Goal: Task Accomplishment & Management: Use online tool/utility

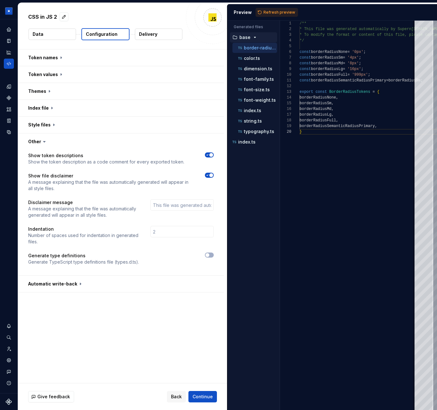
scroll to position [51, 2]
click at [52, 122] on button "button" at bounding box center [121, 125] width 206 height 16
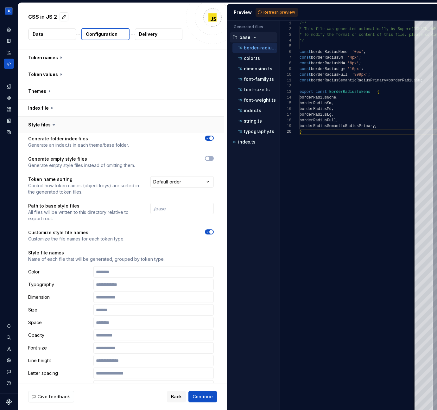
click at [52, 122] on icon at bounding box center [54, 125] width 6 height 6
click at [53, 125] on icon at bounding box center [54, 125] width 2 height 1
click at [37, 124] on button "button" at bounding box center [121, 125] width 206 height 16
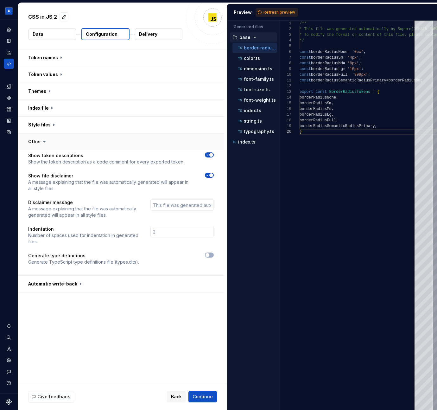
click at [38, 142] on button "button" at bounding box center [121, 141] width 206 height 16
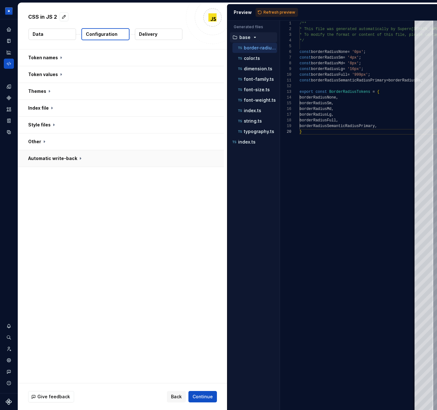
click at [49, 158] on button "button" at bounding box center [121, 158] width 206 height 16
click at [209, 170] on span "button" at bounding box center [208, 172] width 4 height 4
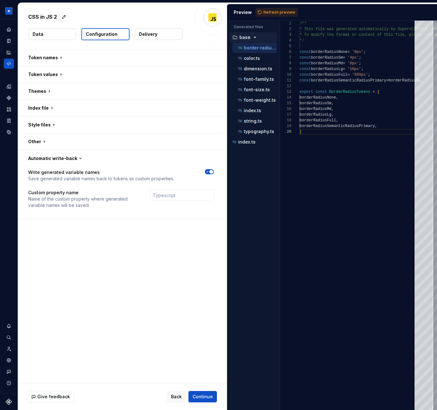
click at [210, 170] on icon "button" at bounding box center [207, 172] width 5 height 4
type button "on"
click at [212, 167] on div "Write generated variable names Save generated variable names back to tokens as …" at bounding box center [121, 179] width 206 height 25
click at [210, 173] on icon "button" at bounding box center [207, 172] width 5 height 4
click at [62, 157] on button "button" at bounding box center [121, 158] width 206 height 16
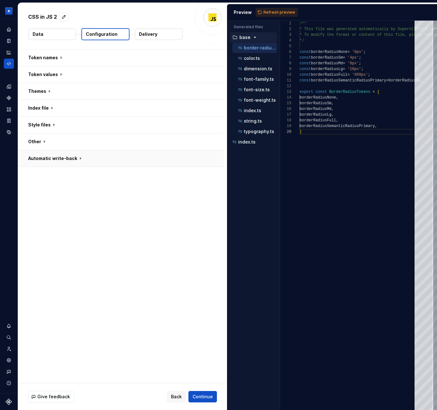
click at [62, 157] on button "button" at bounding box center [121, 158] width 206 height 16
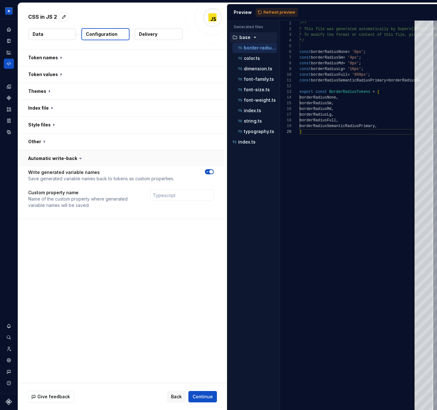
click at [62, 157] on button "button" at bounding box center [121, 158] width 206 height 16
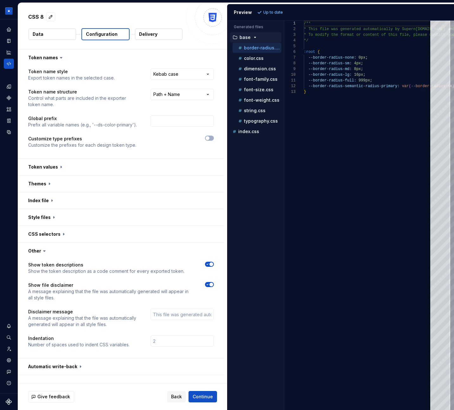
click at [76, 261] on div "Show token descriptions Show the token description as a code comment for every …" at bounding box center [121, 308] width 206 height 99
click at [213, 266] on span "button" at bounding box center [211, 264] width 4 height 4
click at [213, 265] on button "button" at bounding box center [209, 264] width 9 height 5
click at [213, 286] on span "button" at bounding box center [211, 285] width 4 height 4
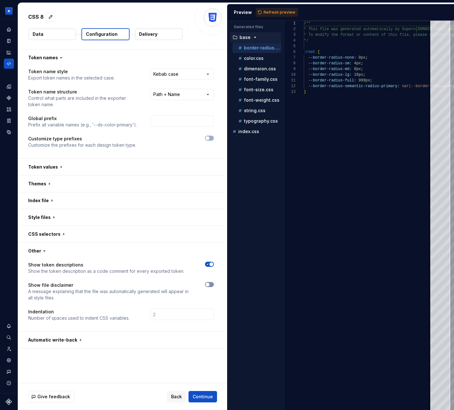
click at [213, 286] on button "button" at bounding box center [209, 284] width 9 height 5
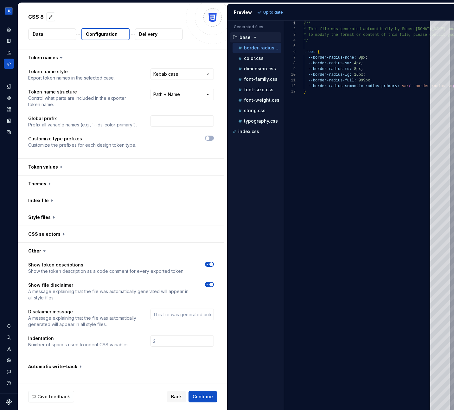
click at [133, 344] on div "Indentation Number of spaces used to indent CSS variables." at bounding box center [121, 341] width 186 height 13
click at [40, 248] on button "button" at bounding box center [121, 251] width 206 height 16
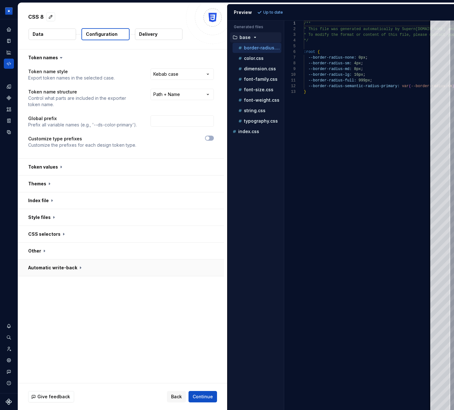
click at [48, 266] on button "button" at bounding box center [121, 268] width 206 height 16
click at [213, 284] on div at bounding box center [200, 285] width 28 height 13
click at [210, 283] on icon "button" at bounding box center [207, 281] width 5 height 4
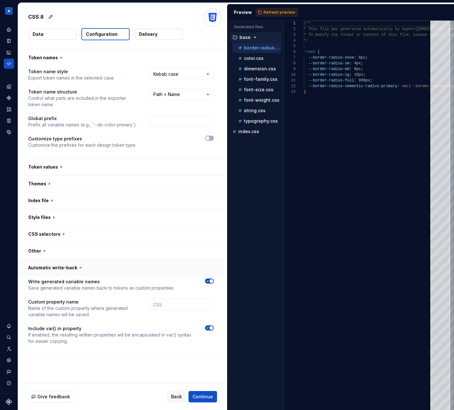
type button "on"
click at [61, 273] on button "button" at bounding box center [121, 268] width 206 height 16
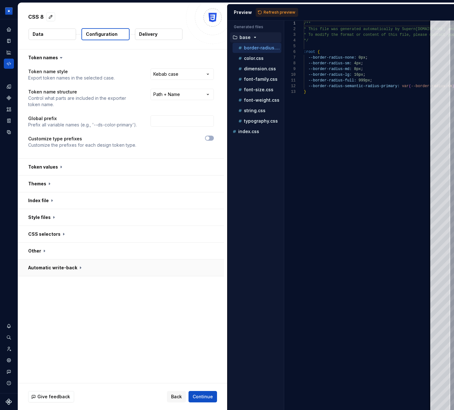
click at [61, 273] on button "button" at bounding box center [121, 268] width 206 height 16
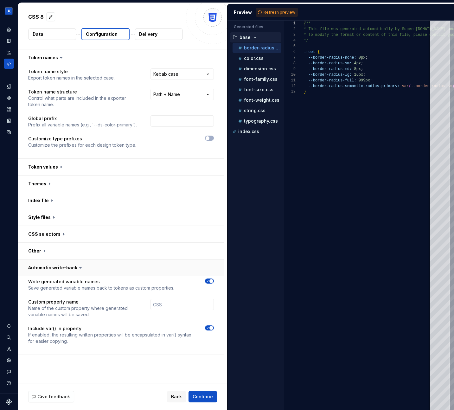
click at [61, 272] on button "button" at bounding box center [121, 268] width 206 height 16
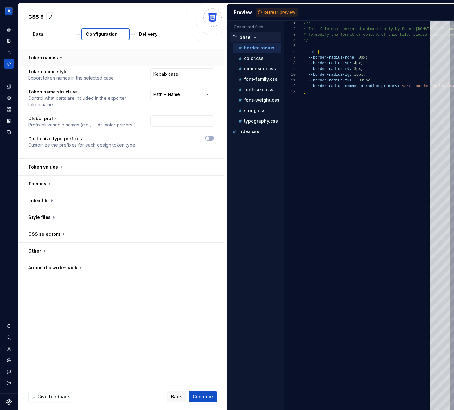
click at [55, 58] on button "button" at bounding box center [121, 57] width 206 height 16
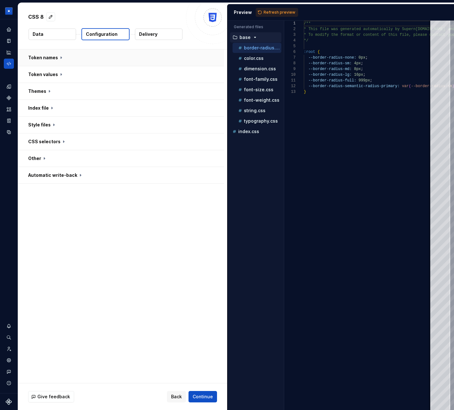
click at [55, 58] on button "button" at bounding box center [121, 57] width 206 height 16
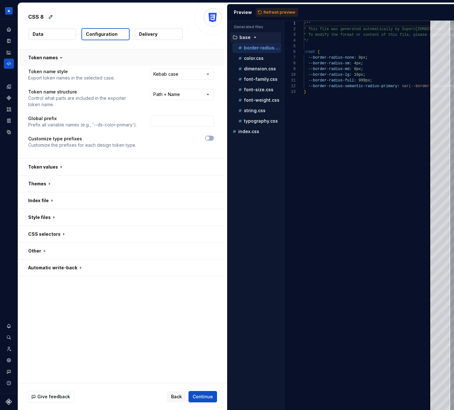
click at [55, 58] on button "button" at bounding box center [121, 57] width 206 height 16
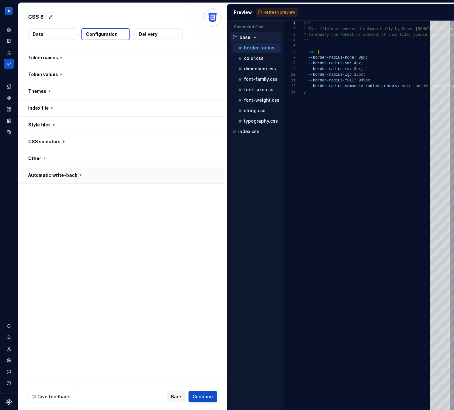
click at [51, 180] on button "button" at bounding box center [121, 175] width 206 height 16
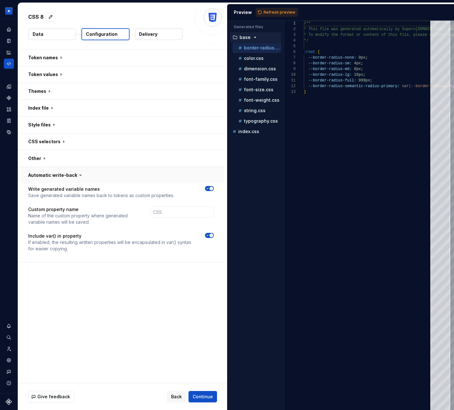
click at [51, 180] on button "button" at bounding box center [121, 175] width 206 height 16
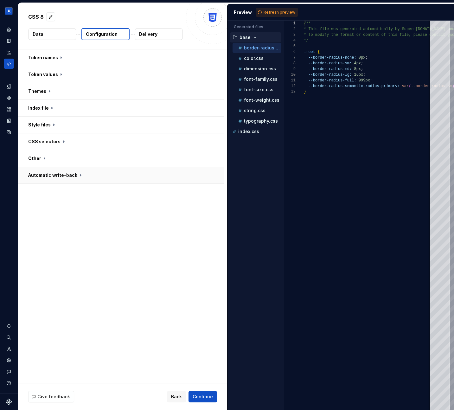
click at [51, 180] on button "button" at bounding box center [121, 175] width 206 height 16
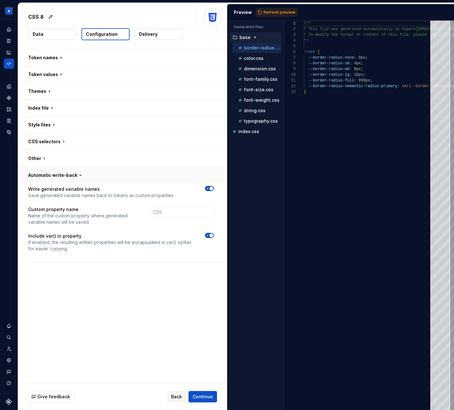
click at [51, 180] on button "button" at bounding box center [121, 175] width 206 height 16
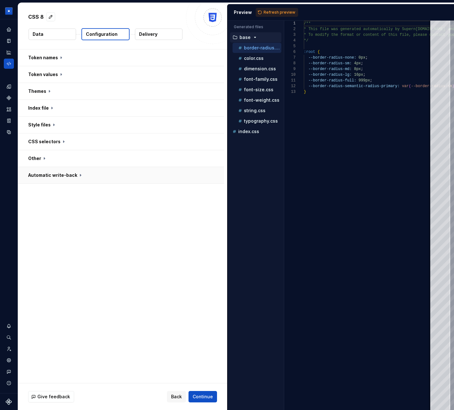
click at [51, 180] on button "button" at bounding box center [121, 175] width 206 height 16
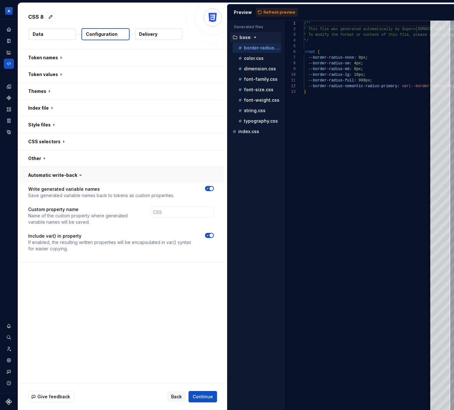
click at [51, 180] on button "button" at bounding box center [121, 175] width 206 height 16
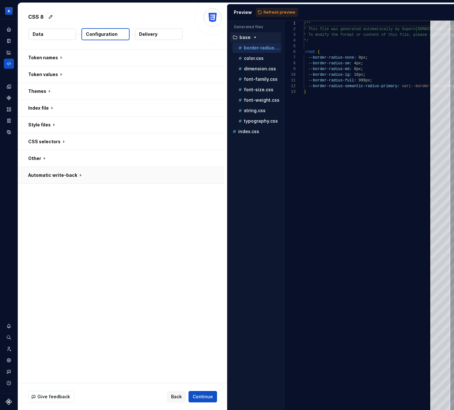
click at [51, 180] on button "button" at bounding box center [121, 175] width 206 height 16
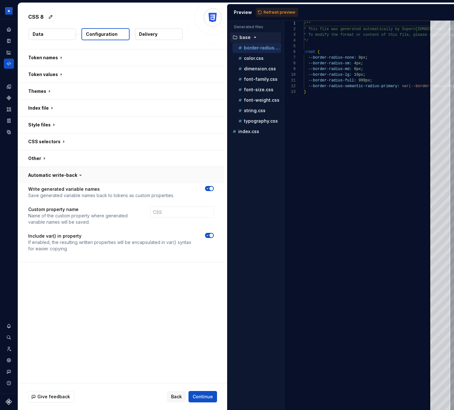
click at [67, 174] on button "button" at bounding box center [121, 175] width 206 height 16
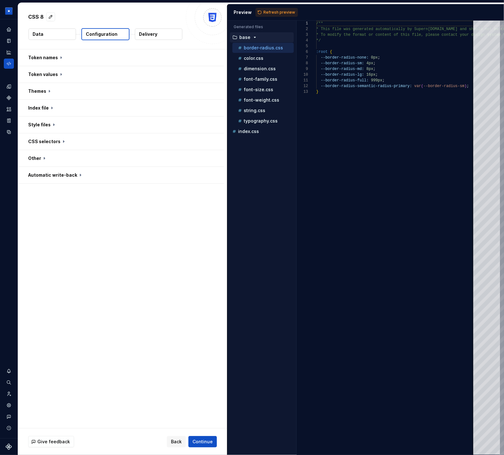
click at [145, 267] on div "Token names Token values Themes Index file Style files CSS selectors Other Auto…" at bounding box center [122, 238] width 209 height 379
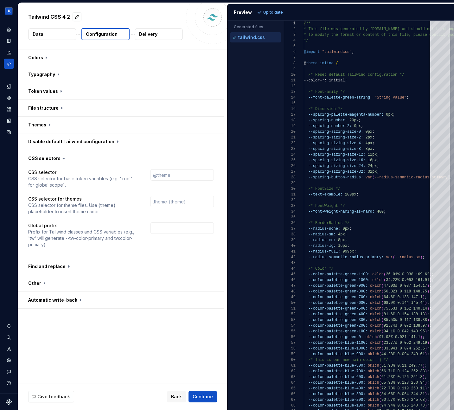
click at [54, 282] on button "button" at bounding box center [121, 283] width 206 height 16
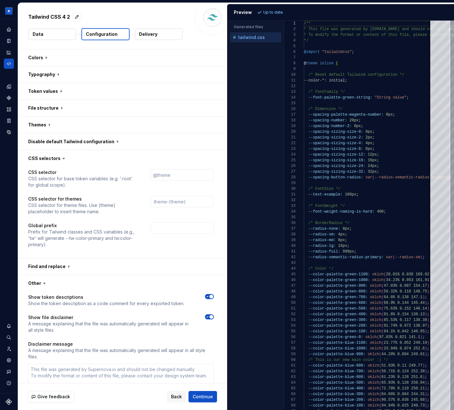
click at [54, 282] on button "button" at bounding box center [121, 283] width 206 height 16
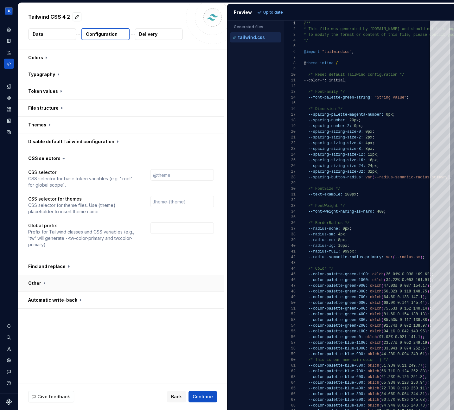
click at [46, 280] on button "button" at bounding box center [121, 283] width 206 height 16
type textarea "*"
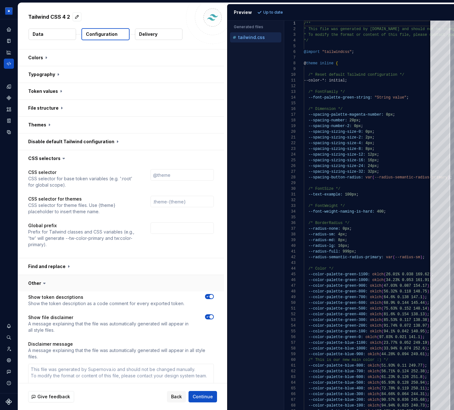
scroll to position [73, 0]
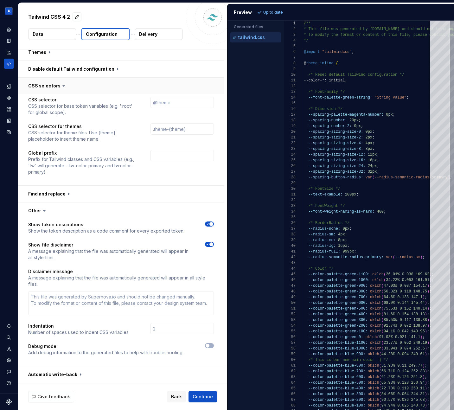
click at [57, 86] on button "button" at bounding box center [121, 86] width 206 height 16
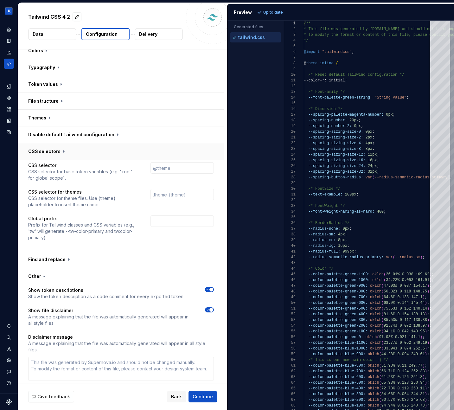
scroll to position [0, 0]
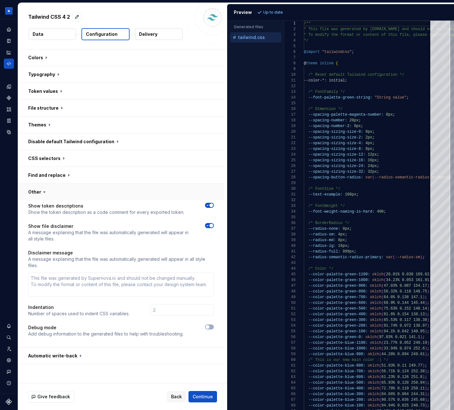
click at [50, 193] on button "button" at bounding box center [121, 192] width 206 height 16
type textarea "*"
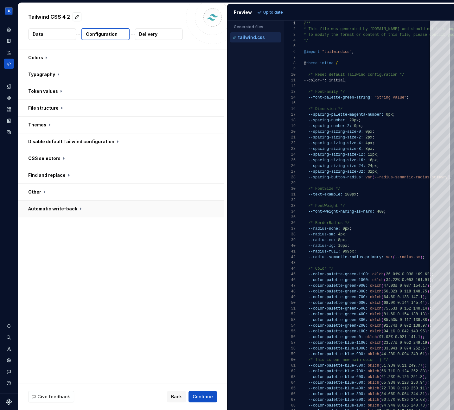
click at [66, 210] on button "button" at bounding box center [121, 209] width 206 height 16
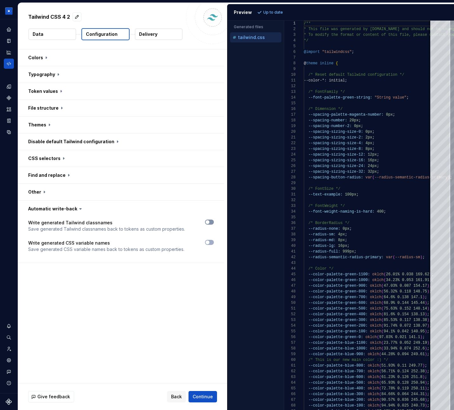
click at [209, 222] on span "button" at bounding box center [208, 222] width 4 height 4
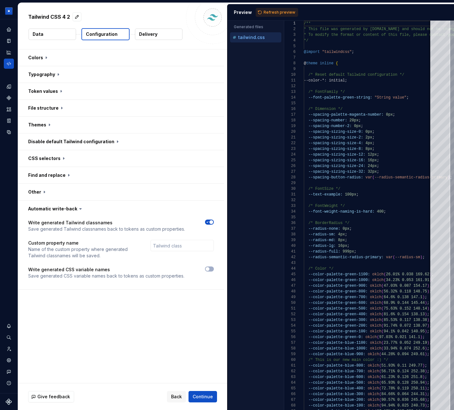
click at [213, 223] on span "button" at bounding box center [211, 222] width 4 height 4
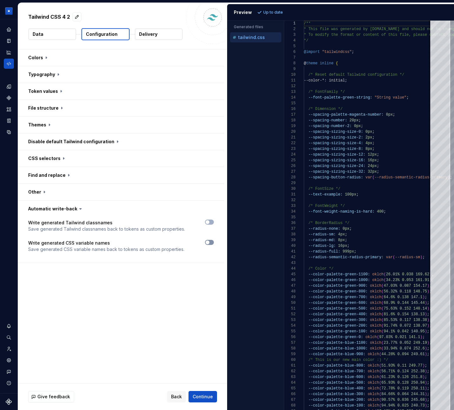
click at [213, 242] on button "button" at bounding box center [209, 242] width 9 height 5
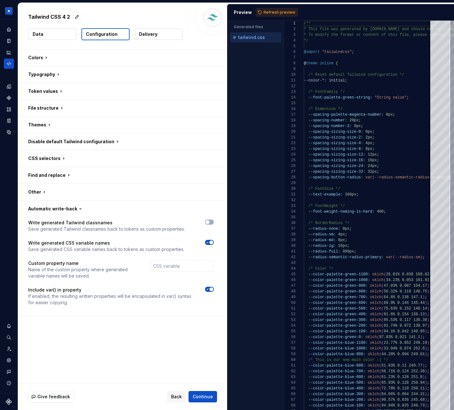
click at [213, 242] on span "button" at bounding box center [211, 243] width 4 height 4
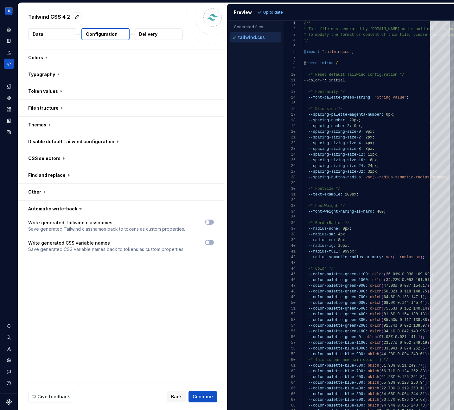
click at [210, 246] on div at bounding box center [205, 246] width 18 height 13
click at [209, 222] on span "button" at bounding box center [208, 222] width 4 height 4
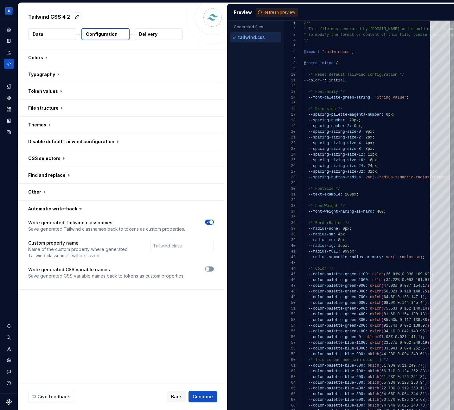
click at [210, 268] on icon "button" at bounding box center [207, 269] width 5 height 4
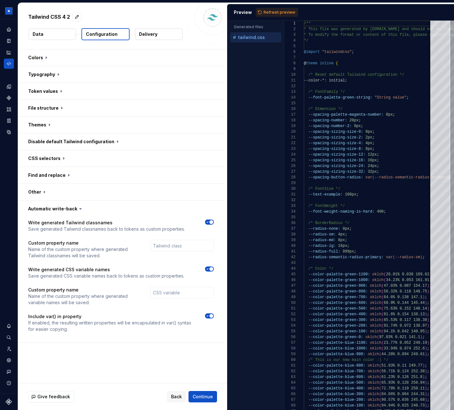
click at [213, 269] on span "button" at bounding box center [211, 269] width 4 height 4
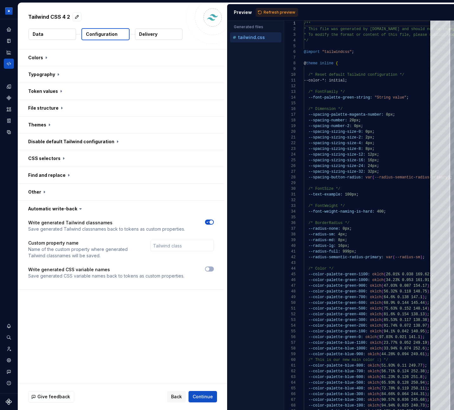
click at [210, 220] on icon "button" at bounding box center [207, 222] width 5 height 4
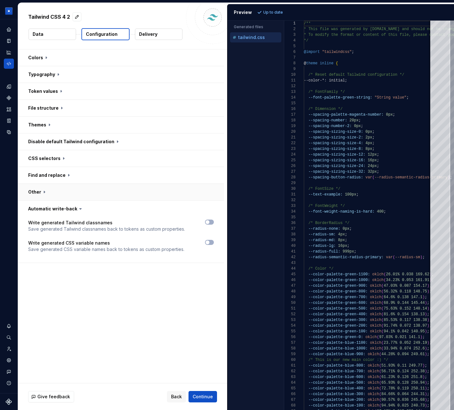
type button "on"
click at [210, 220] on icon "button" at bounding box center [207, 222] width 5 height 4
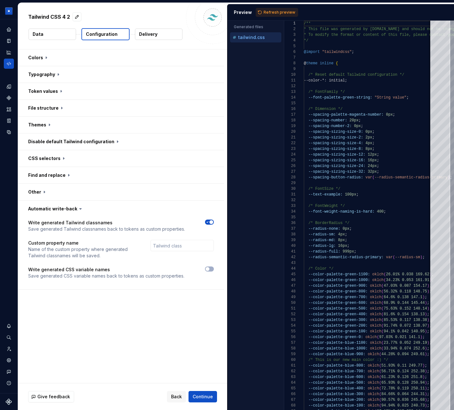
click at [211, 264] on div "Write generated Tailwind classnames Save generated Tailwind classnames back to …" at bounding box center [121, 253] width 186 height 67
click at [210, 271] on icon "button" at bounding box center [207, 269] width 5 height 4
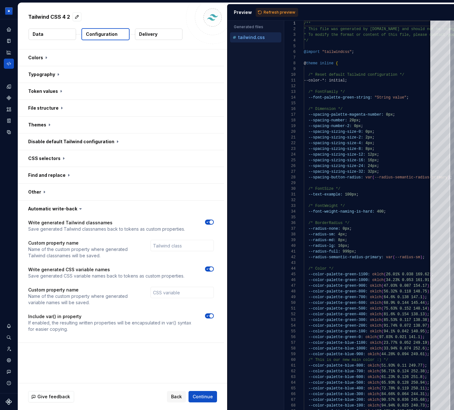
click at [213, 315] on span "button" at bounding box center [211, 316] width 4 height 4
click at [214, 315] on button "button" at bounding box center [209, 315] width 9 height 5
type button "on"
click at [55, 213] on button "button" at bounding box center [121, 209] width 206 height 16
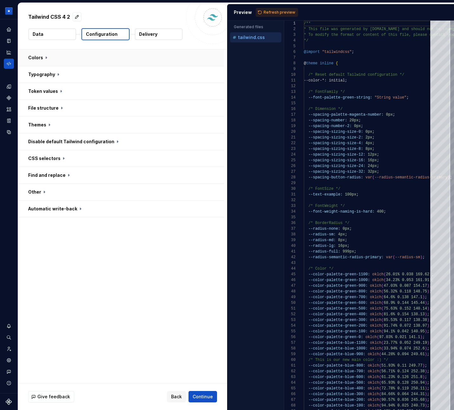
click at [44, 52] on button "button" at bounding box center [121, 57] width 206 height 16
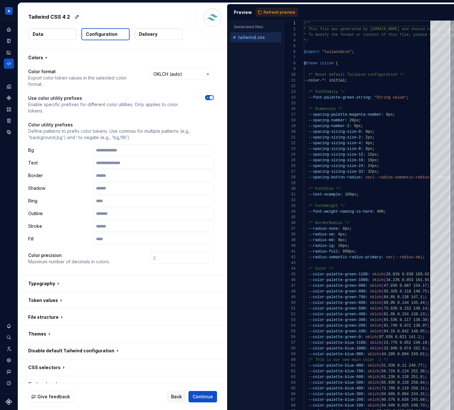
click at [213, 96] on span "button" at bounding box center [211, 98] width 4 height 4
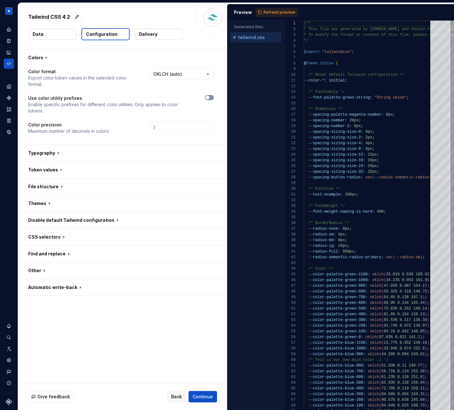
click at [210, 96] on icon "button" at bounding box center [207, 98] width 5 height 4
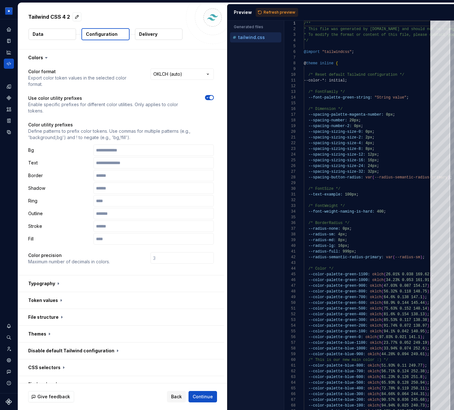
type button "on"
click at [40, 56] on button "button" at bounding box center [121, 57] width 206 height 16
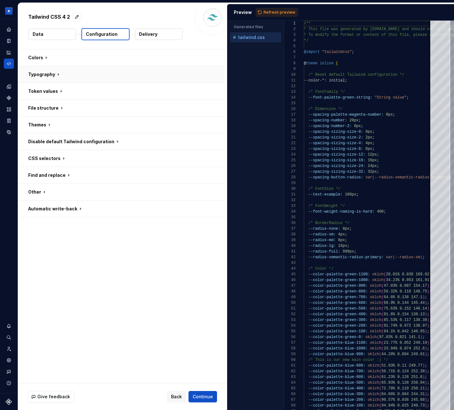
click at [41, 73] on button "button" at bounding box center [121, 74] width 206 height 16
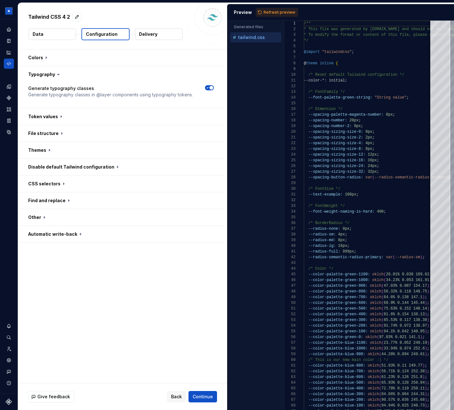
click at [209, 88] on icon "button" at bounding box center [208, 87] width 2 height 1
click at [54, 133] on button "button" at bounding box center [121, 133] width 206 height 16
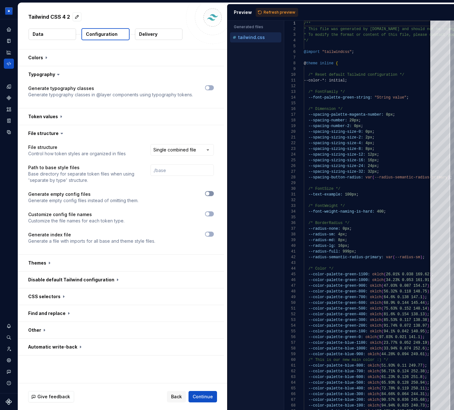
click at [214, 196] on button "button" at bounding box center [209, 193] width 9 height 5
click at [211, 210] on div "**********" at bounding box center [121, 198] width 186 height 108
click at [209, 215] on span "button" at bounding box center [208, 214] width 4 height 4
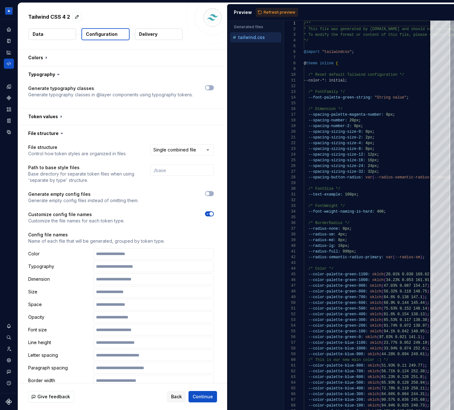
click at [210, 215] on icon "button" at bounding box center [207, 214] width 5 height 4
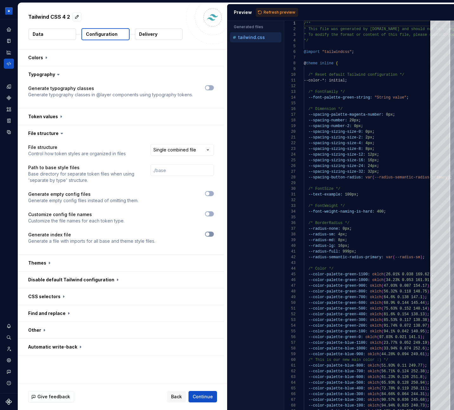
click at [210, 235] on icon "button" at bounding box center [207, 234] width 5 height 4
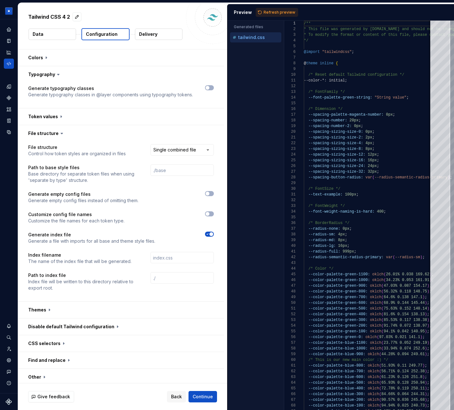
click at [213, 235] on span "button" at bounding box center [211, 234] width 4 height 4
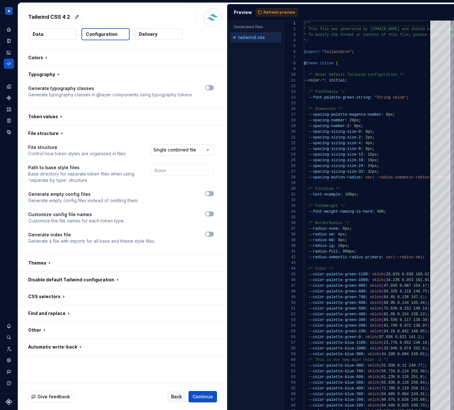
click at [196, 150] on html "**********" at bounding box center [227, 205] width 454 height 410
click at [270, 132] on div "Accessibility guide for tree . Navigate the tree with the arrow keys. Common tr…" at bounding box center [256, 220] width 56 height 379
click at [115, 165] on p "Path to base style files" at bounding box center [83, 167] width 111 height 6
click at [180, 149] on html "**********" at bounding box center [227, 205] width 454 height 410
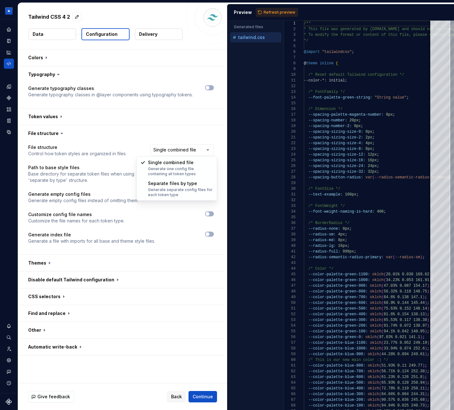
click at [157, 248] on html "**********" at bounding box center [227, 205] width 454 height 410
click at [214, 190] on div "**********" at bounding box center [121, 198] width 186 height 108
click at [213, 194] on button "button" at bounding box center [209, 193] width 9 height 5
click at [213, 194] on span "button" at bounding box center [211, 194] width 4 height 4
click at [209, 213] on span "button" at bounding box center [208, 214] width 4 height 4
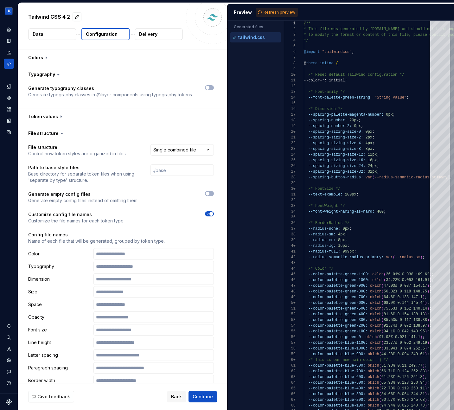
click at [210, 213] on icon "button" at bounding box center [207, 214] width 5 height 4
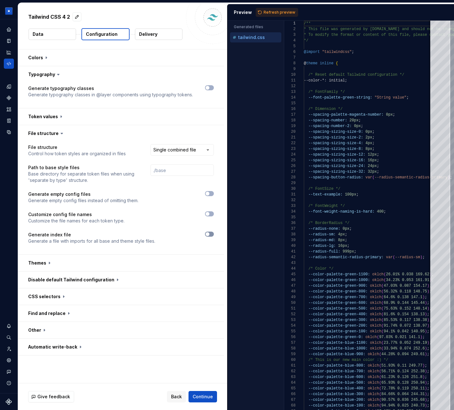
click at [209, 233] on span "button" at bounding box center [208, 234] width 4 height 4
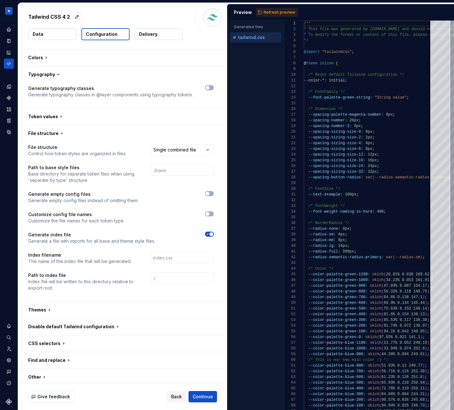
click at [210, 233] on icon "button" at bounding box center [207, 234] width 5 height 4
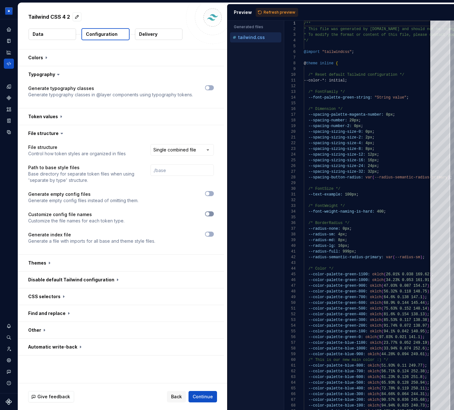
click at [209, 215] on span "button" at bounding box center [208, 214] width 4 height 4
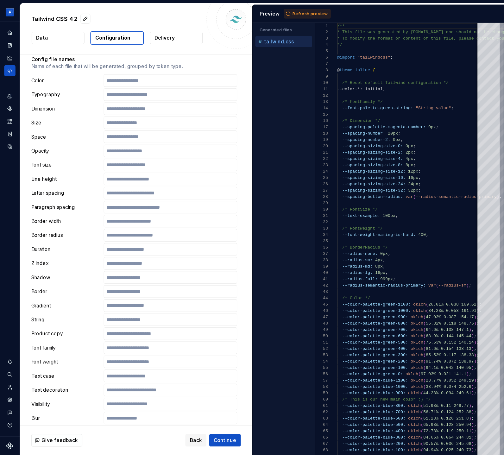
scroll to position [177, 0]
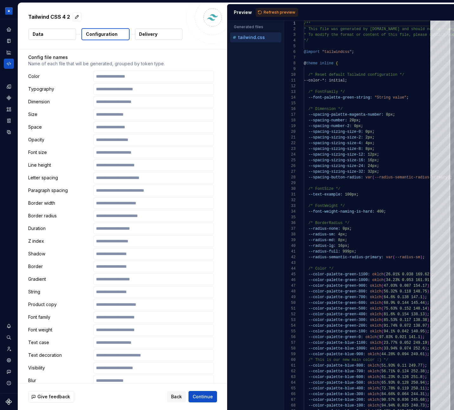
type button "on"
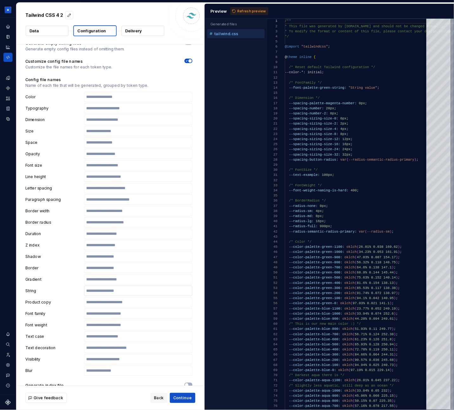
scroll to position [150, 0]
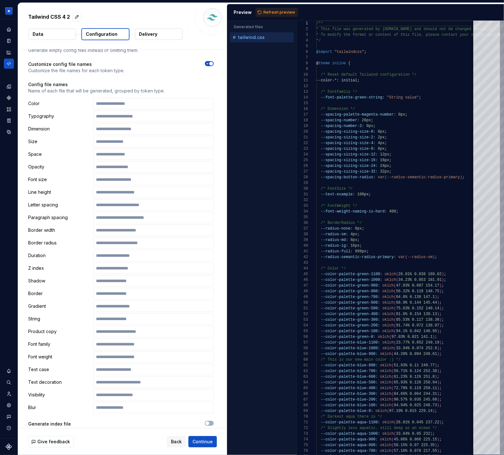
click at [219, 315] on div "**********" at bounding box center [121, 217] width 206 height 453
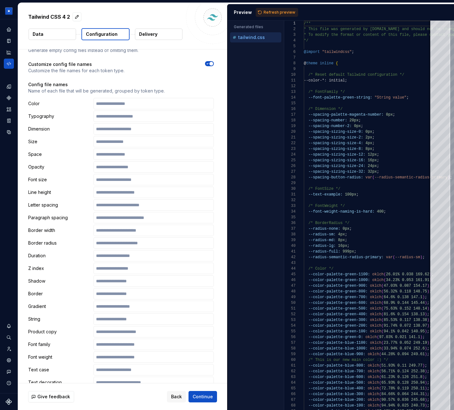
click at [211, 60] on div "**********" at bounding box center [121, 217] width 186 height 447
click at [210, 62] on icon "button" at bounding box center [207, 64] width 5 height 4
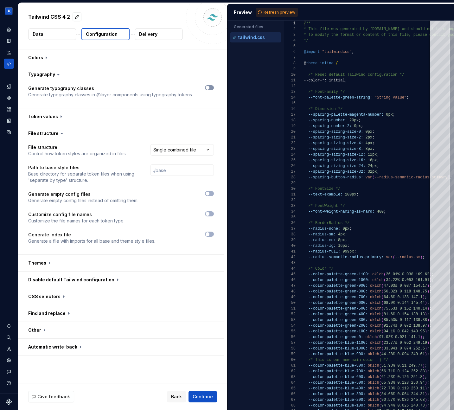
click at [209, 88] on span "button" at bounding box center [208, 88] width 4 height 4
click at [210, 88] on icon "button" at bounding box center [207, 88] width 5 height 4
click at [63, 75] on button "button" at bounding box center [121, 74] width 206 height 16
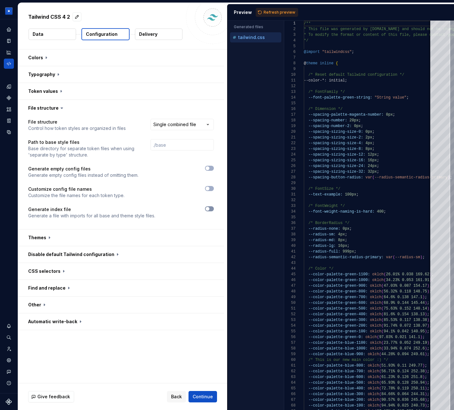
click at [214, 208] on button "button" at bounding box center [209, 208] width 9 height 5
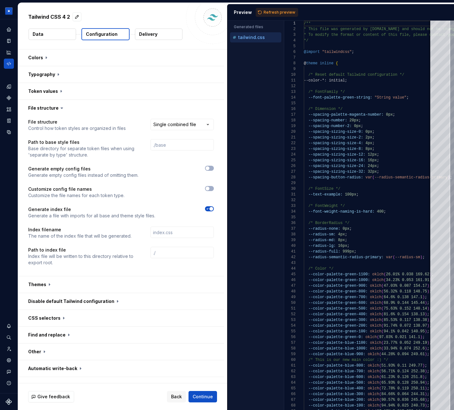
type button "on"
click at [47, 104] on button "button" at bounding box center [121, 108] width 206 height 16
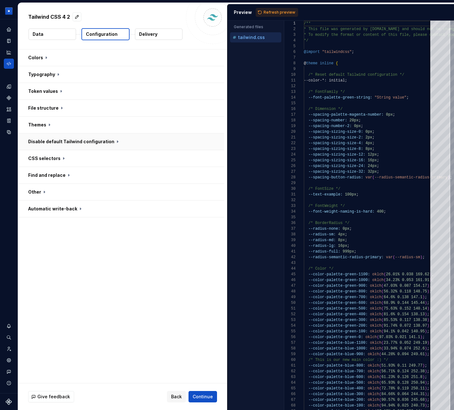
click at [57, 143] on button "button" at bounding box center [121, 141] width 206 height 16
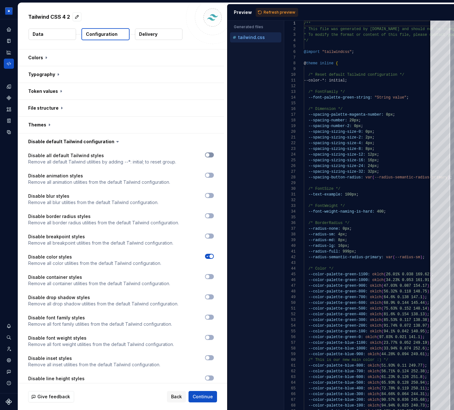
click at [213, 155] on button "button" at bounding box center [209, 154] width 9 height 5
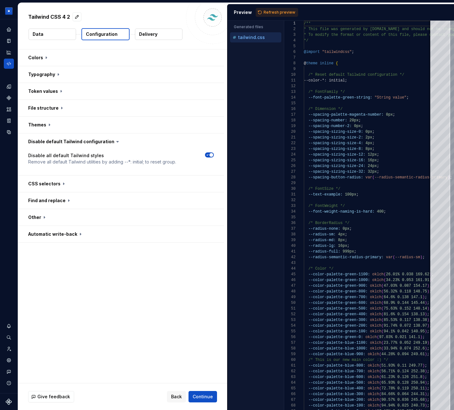
click at [213, 155] on span "button" at bounding box center [211, 155] width 4 height 4
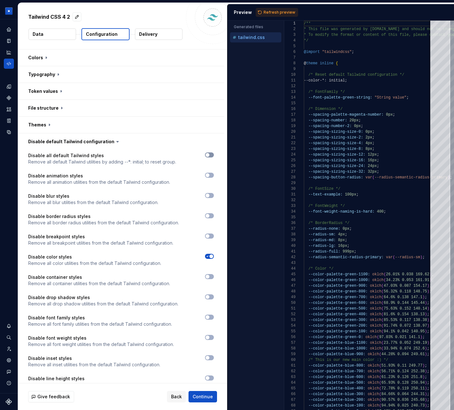
click at [213, 155] on button "button" at bounding box center [209, 154] width 9 height 5
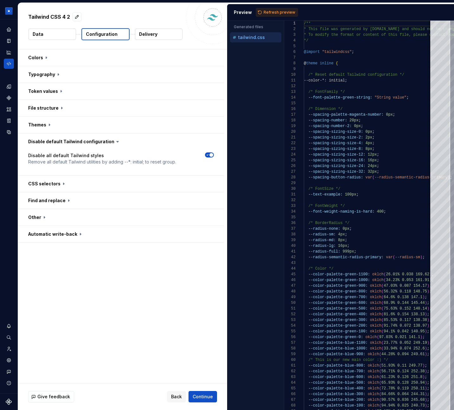
click at [213, 155] on span "button" at bounding box center [211, 155] width 4 height 4
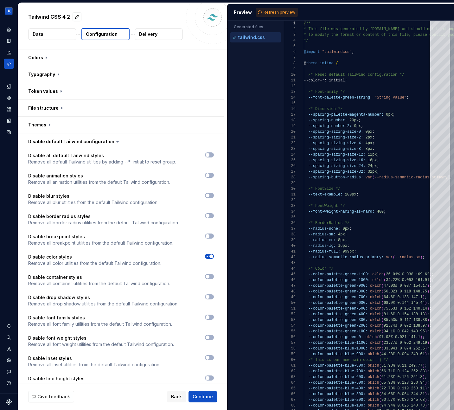
click at [210, 179] on div at bounding box center [198, 179] width 32 height 13
click at [209, 174] on span "button" at bounding box center [208, 175] width 4 height 4
click at [210, 174] on icon "button" at bounding box center [207, 175] width 5 height 4
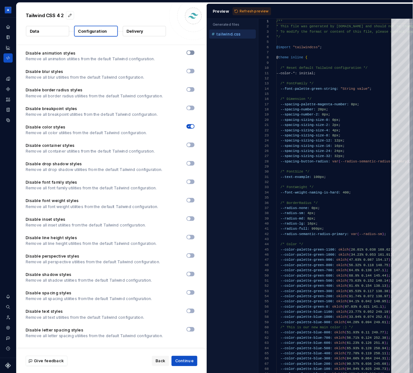
scroll to position [115, 0]
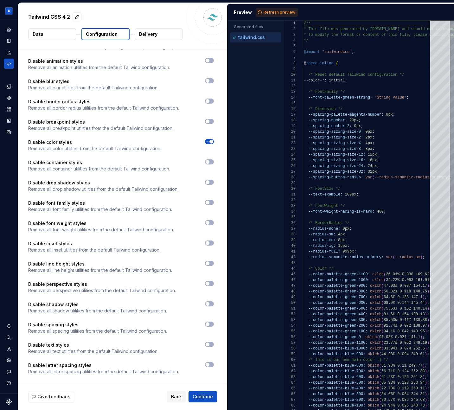
type button "on"
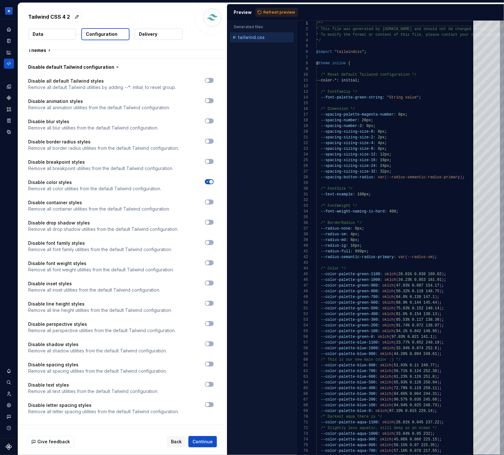
scroll to position [53, 0]
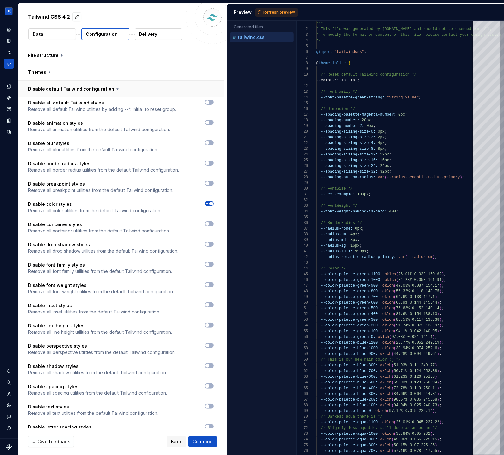
click at [39, 88] on button "button" at bounding box center [121, 89] width 206 height 16
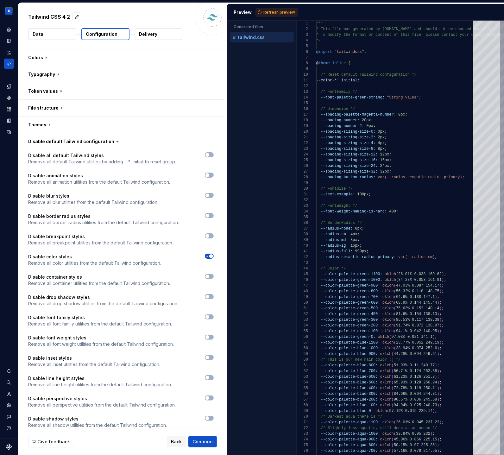
drag, startPoint x: 26, startPoint y: 140, endPoint x: 111, endPoint y: 140, distance: 84.6
click at [111, 141] on h3 "Disable default Tailwind configuration" at bounding box center [121, 141] width 206 height 16
click at [51, 143] on button "button" at bounding box center [121, 141] width 206 height 16
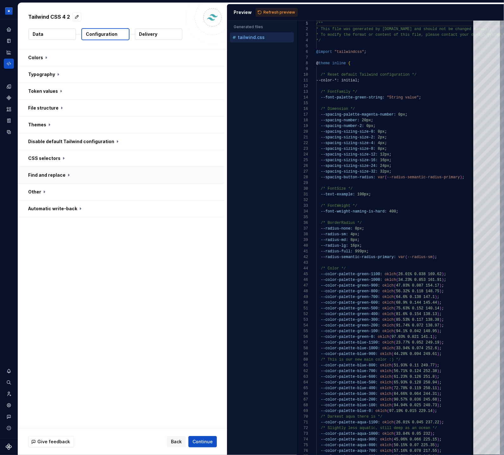
click at [70, 171] on button "button" at bounding box center [121, 175] width 206 height 16
click at [41, 218] on button "Add row" at bounding box center [43, 214] width 31 height 11
click at [119, 380] on div "Colors Typography Token values File structure Themes Disable default Tailwind c…" at bounding box center [122, 238] width 209 height 379
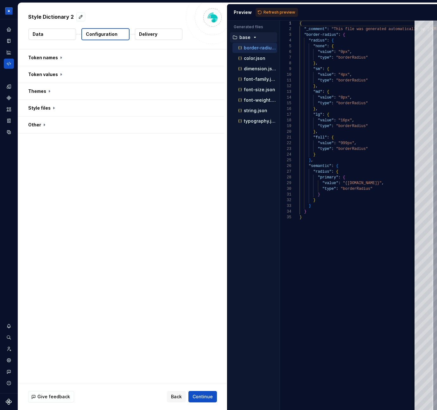
scroll to position [57, 0]
click at [45, 122] on button "button" at bounding box center [121, 125] width 206 height 16
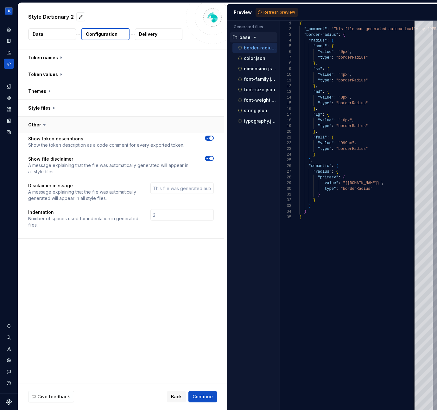
click at [37, 125] on button "button" at bounding box center [121, 125] width 206 height 16
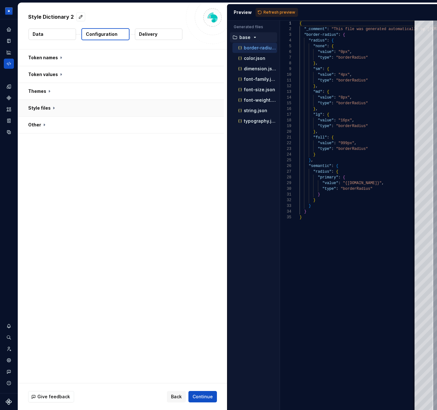
click at [43, 106] on button "button" at bounding box center [121, 108] width 206 height 16
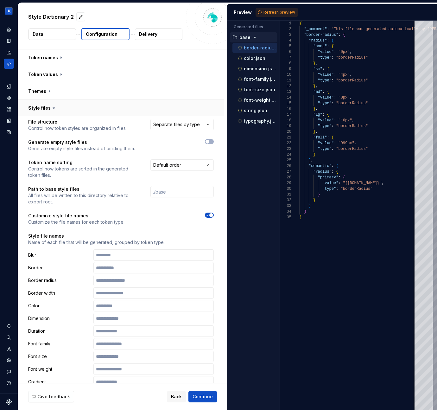
click at [43, 106] on button "button" at bounding box center [121, 108] width 206 height 16
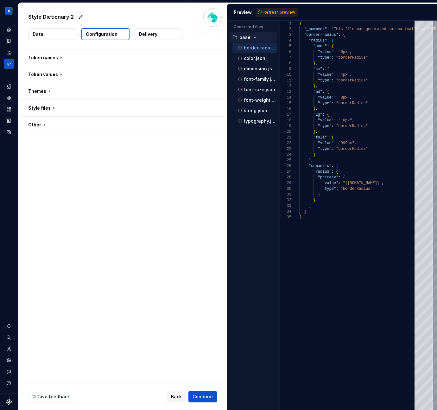
click at [113, 174] on div "Token names Token values Themes Style files Other" at bounding box center [122, 216] width 209 height 334
